Goal: Task Accomplishment & Management: Use online tool/utility

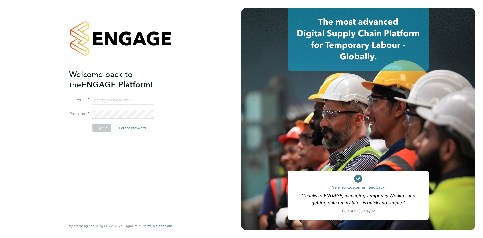
type input "louise.walsh@tfrecruitment.co.uk"
click at [103, 128] on button "Sign In" at bounding box center [101, 128] width 19 height 8
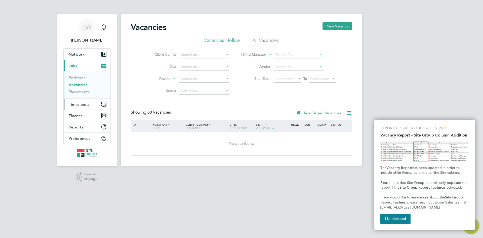
click at [76, 105] on span "Timesheets" at bounding box center [79, 104] width 21 height 5
click at [85, 104] on span "Timesheets" at bounding box center [79, 104] width 21 height 5
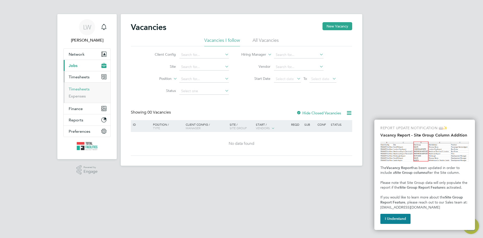
click at [80, 90] on link "Timesheets" at bounding box center [79, 89] width 21 height 5
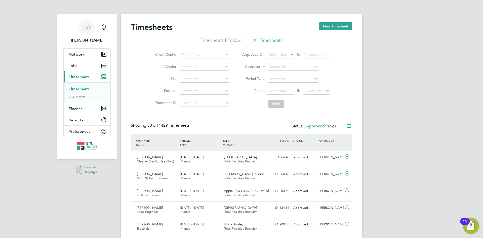
click at [331, 125] on span "11429" at bounding box center [330, 126] width 11 height 5
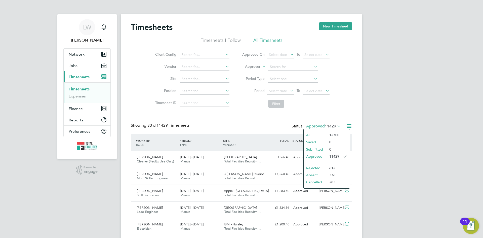
click at [348, 126] on icon at bounding box center [349, 126] width 6 height 6
click at [303, 138] on li "Export Timesheets" at bounding box center [318, 137] width 67 height 7
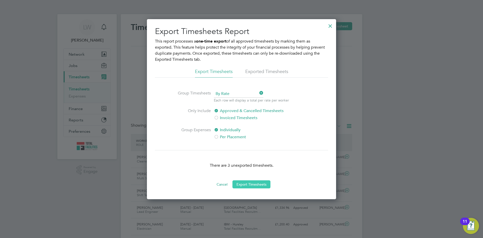
click at [252, 185] on button "Export Timesheets" at bounding box center [252, 184] width 38 height 8
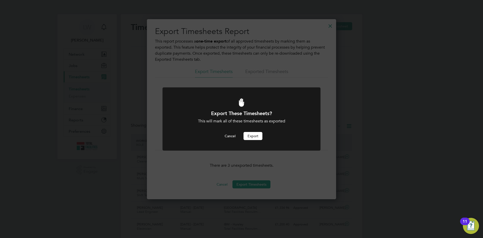
click at [255, 138] on button "Export" at bounding box center [253, 136] width 19 height 8
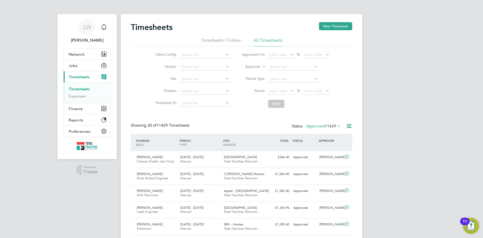
click at [280, 49] on div "Client Config Vendor Site Position Timesheet ID Approved On Select date To Sele…" at bounding box center [242, 78] width 222 height 64
click at [280, 53] on span "Select date" at bounding box center [278, 54] width 18 height 5
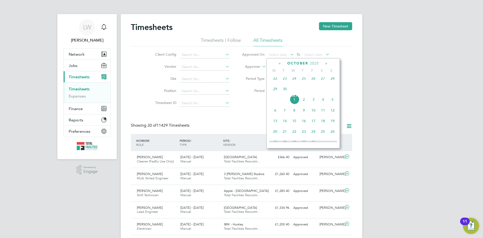
click at [293, 95] on div "[DATE] 2 3 4 5 6 7 8 9 10 11 12 13 14 15 16 17 18 19 20 21 22 23 24 25 26 27 28…" at bounding box center [306, 68] width 74 height 53
click at [294, 102] on span "[DATE]" at bounding box center [295, 100] width 10 height 10
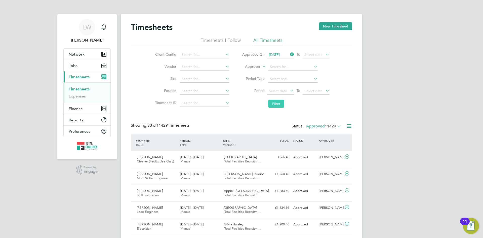
click at [276, 103] on button "Filter" at bounding box center [276, 104] width 16 height 8
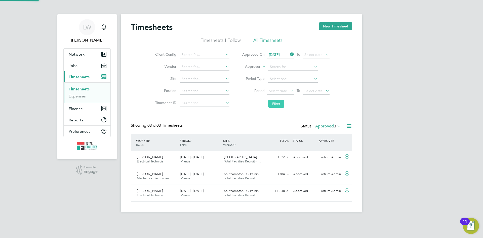
scroll to position [13, 44]
click at [351, 126] on icon at bounding box center [349, 126] width 6 height 6
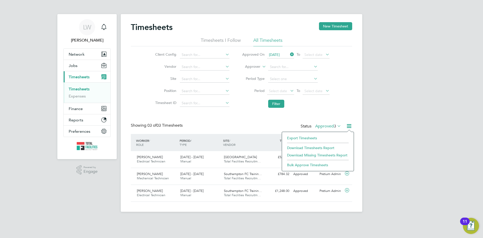
click at [309, 145] on li "Download Timesheets Report" at bounding box center [318, 147] width 67 height 7
